Goal: Transaction & Acquisition: Purchase product/service

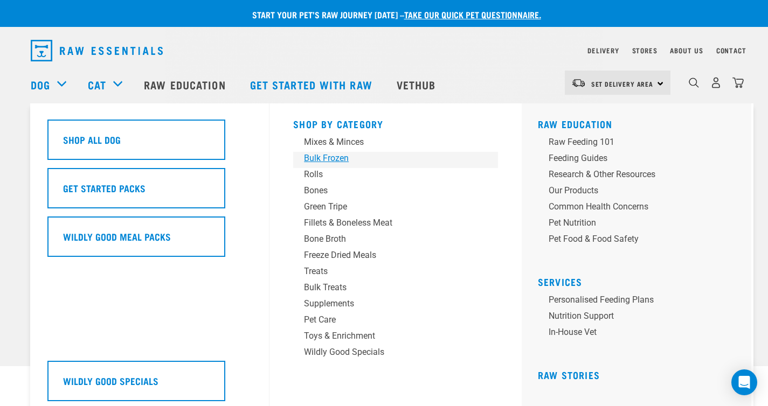
click at [343, 158] on div "Bulk Frozen" at bounding box center [388, 158] width 168 height 13
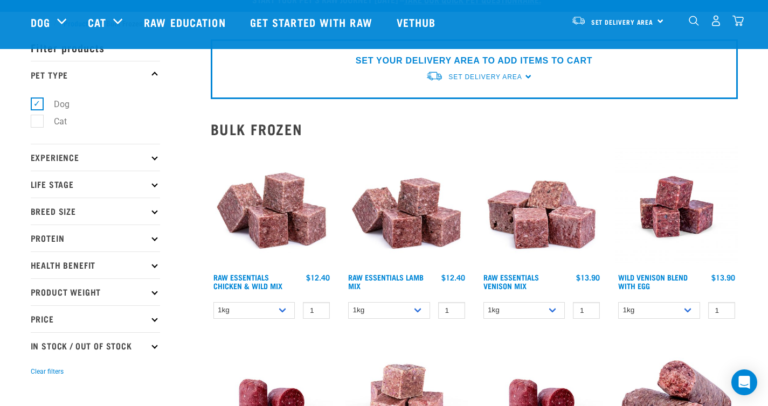
scroll to position [65, 0]
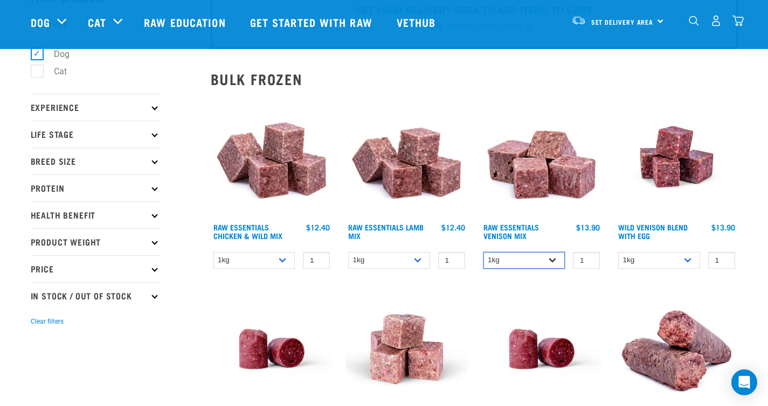
click at [556, 258] on select "1kg 3kg" at bounding box center [525, 260] width 82 height 17
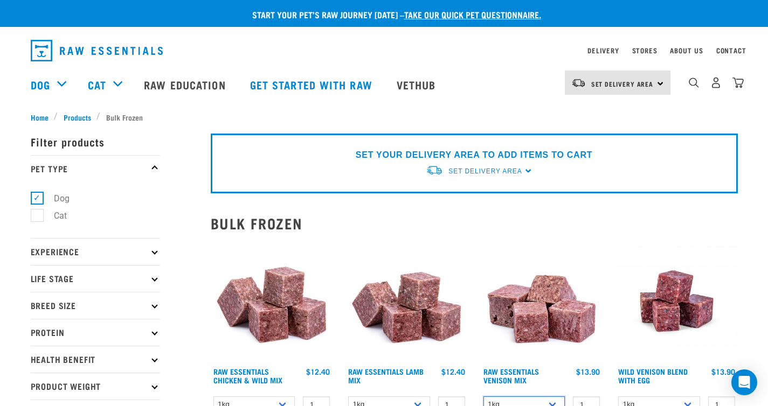
scroll to position [198, 0]
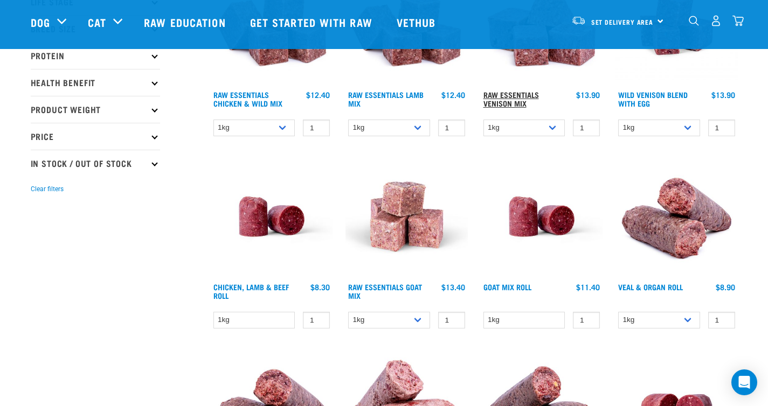
click at [511, 96] on link "Raw Essentials Venison Mix" at bounding box center [512, 99] width 56 height 12
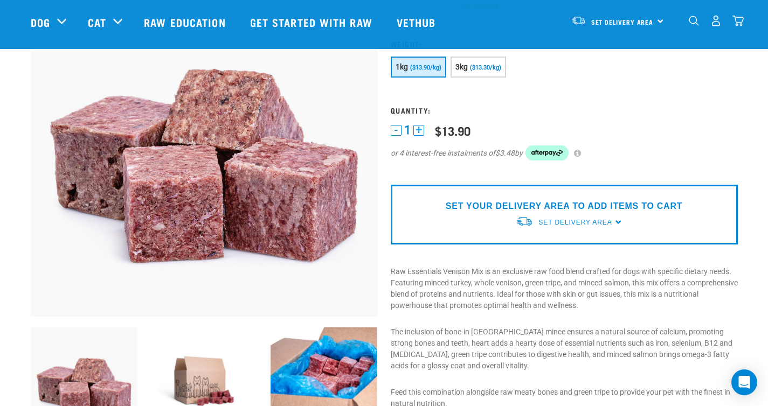
scroll to position [89, 0]
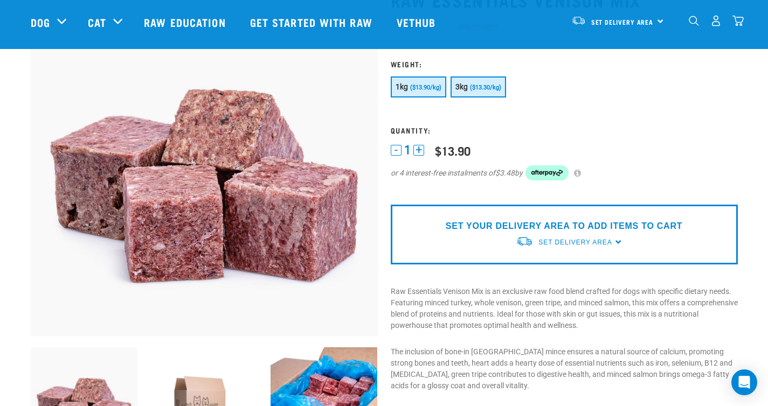
click at [496, 92] on button "3kg ($13.30/kg)" at bounding box center [479, 87] width 56 height 21
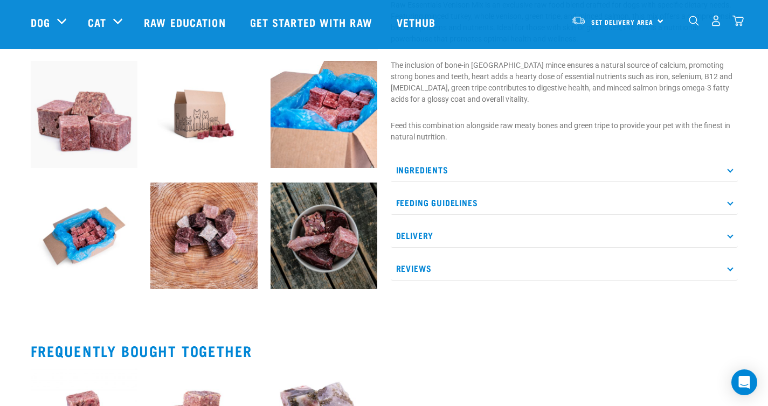
scroll to position [375, 0]
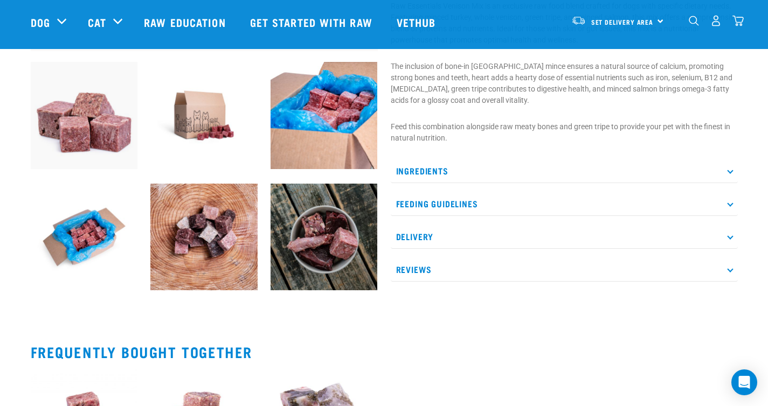
click at [487, 185] on div "Ingredients Minced Turkey (bone in) Whole Venison (including heart, liver, lung…" at bounding box center [564, 220] width 347 height 123
click at [491, 172] on p "Ingredients" at bounding box center [564, 171] width 347 height 24
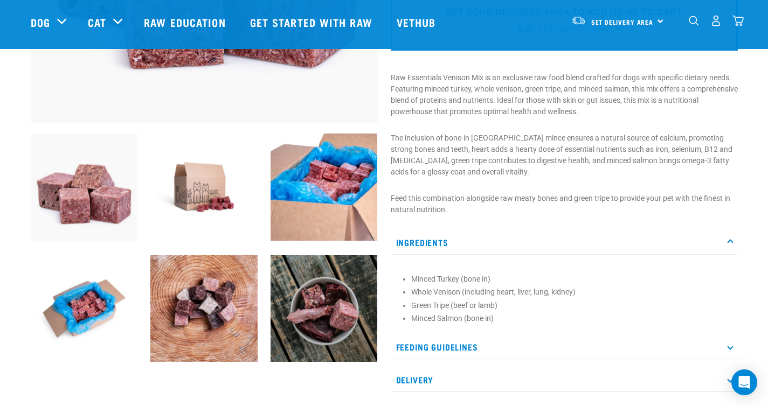
scroll to position [276, 0]
